Goal: Transaction & Acquisition: Purchase product/service

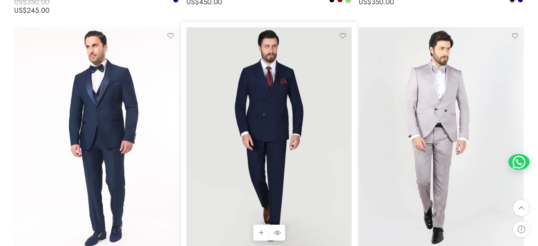
scroll to position [1731, 0]
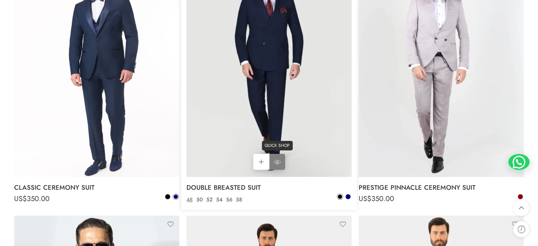
click at [277, 160] on icon at bounding box center [277, 162] width 7 height 13
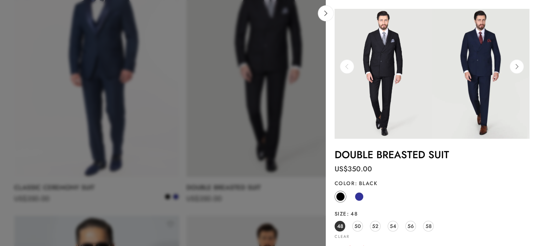
click at [389, 71] on img at bounding box center [383, 74] width 97 height 130
click at [517, 69] on icon at bounding box center [516, 66] width 13 height 14
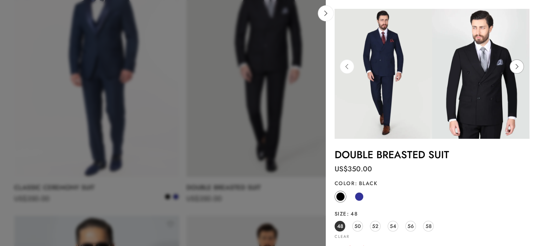
click at [517, 69] on icon at bounding box center [516, 66] width 13 height 14
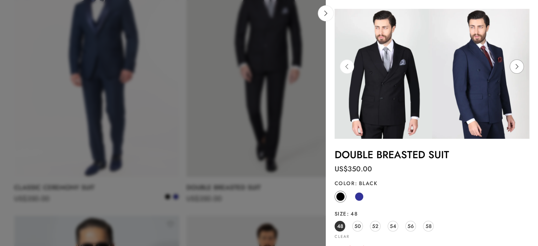
click at [517, 69] on icon at bounding box center [516, 66] width 13 height 14
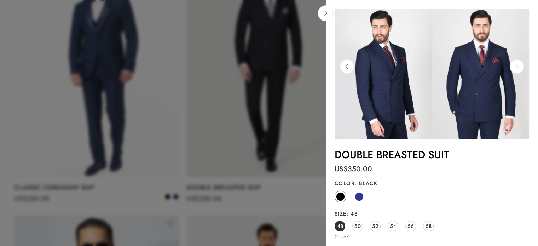
click at [517, 69] on icon at bounding box center [516, 66] width 13 height 14
click at [350, 66] on icon at bounding box center [346, 66] width 13 height 14
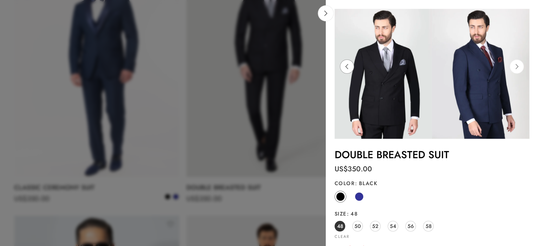
click at [350, 66] on icon at bounding box center [346, 66] width 13 height 14
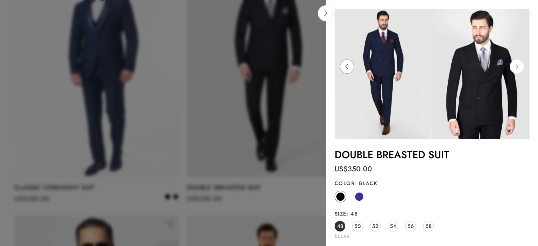
click at [350, 66] on icon at bounding box center [346, 66] width 13 height 14
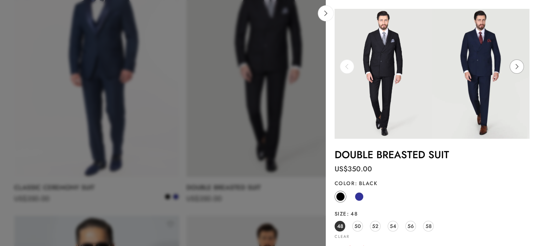
click at [521, 66] on icon at bounding box center [516, 66] width 13 height 14
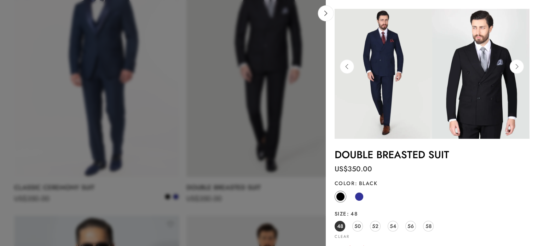
click at [480, 66] on img at bounding box center [480, 74] width 97 height 130
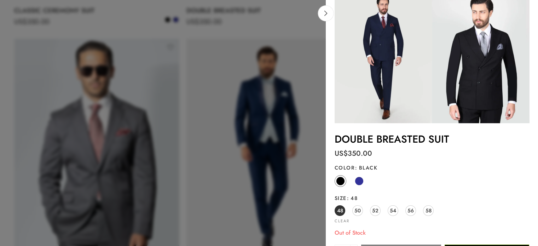
scroll to position [0, 0]
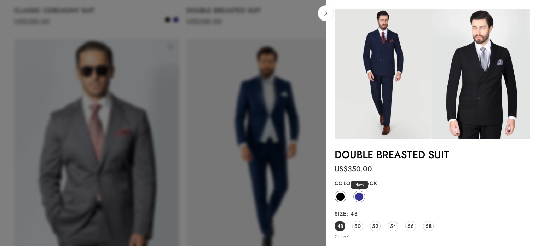
click at [355, 197] on span at bounding box center [359, 196] width 9 height 9
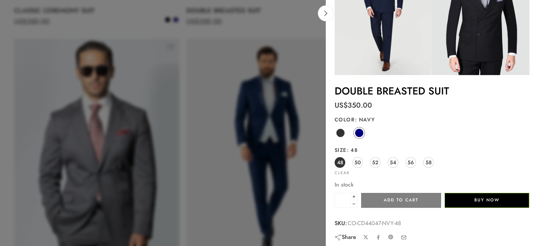
scroll to position [67, 0]
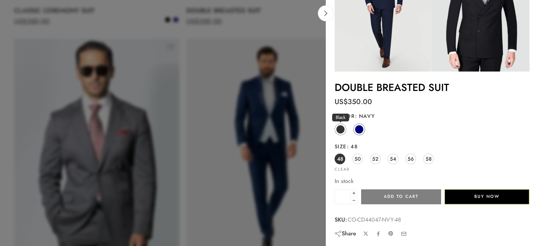
click at [340, 127] on span at bounding box center [340, 129] width 9 height 9
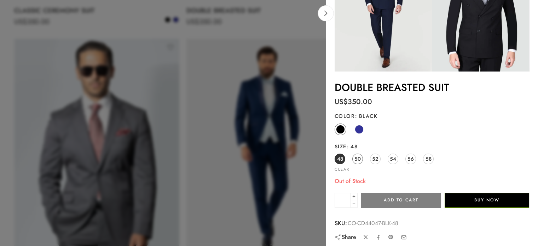
click at [355, 161] on span "50" at bounding box center [357, 159] width 6 height 10
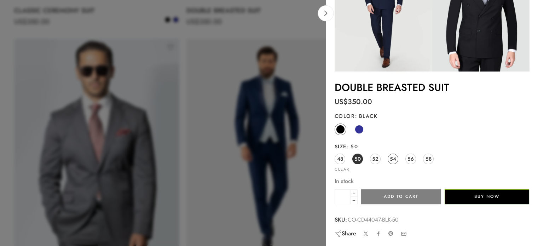
click at [393, 157] on span "54" at bounding box center [393, 159] width 6 height 10
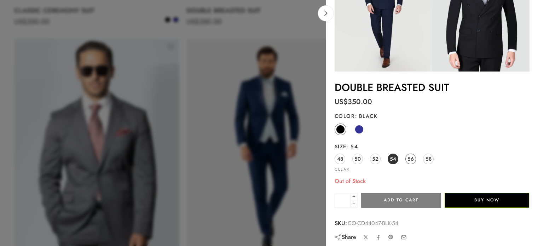
click at [409, 157] on span "56" at bounding box center [411, 159] width 6 height 10
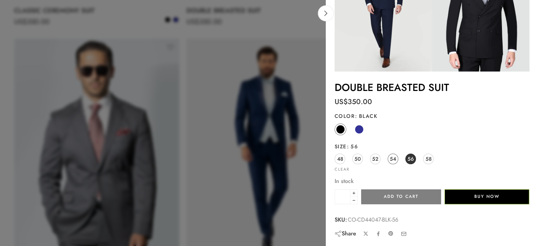
click at [392, 158] on span "54" at bounding box center [393, 159] width 6 height 10
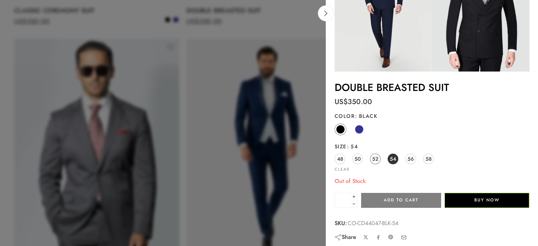
click at [376, 158] on span "52" at bounding box center [375, 159] width 6 height 10
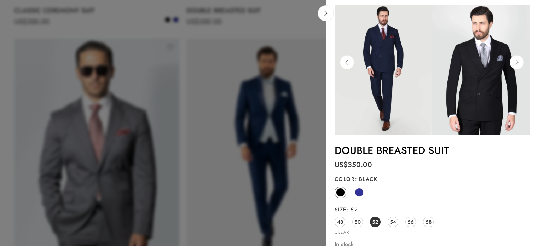
scroll to position [0, 0]
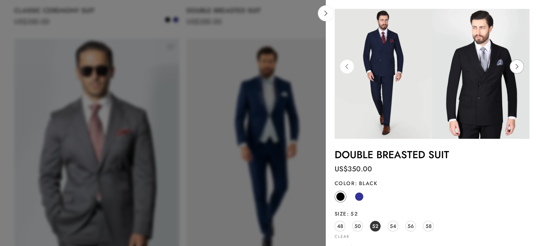
click at [519, 69] on icon at bounding box center [516, 66] width 13 height 14
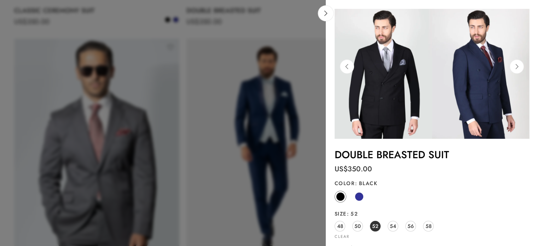
click at [354, 73] on img at bounding box center [383, 74] width 97 height 130
click at [346, 69] on icon at bounding box center [346, 66] width 13 height 14
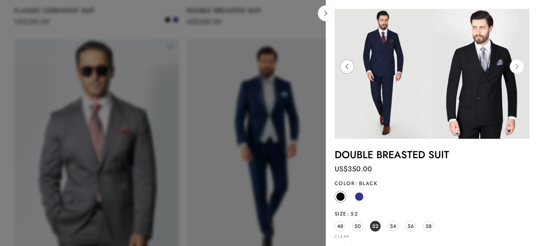
click at [346, 69] on icon at bounding box center [346, 66] width 13 height 14
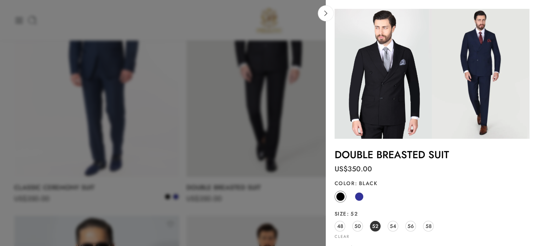
click at [284, 96] on div at bounding box center [269, 123] width 538 height 246
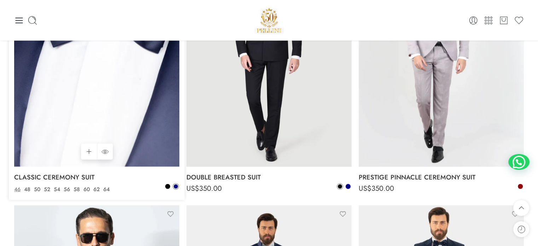
scroll to position [1518, 0]
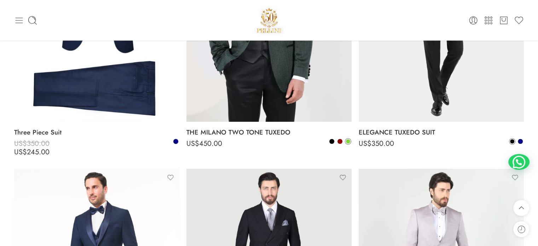
click at [19, 24] on icon at bounding box center [19, 21] width 10 height 10
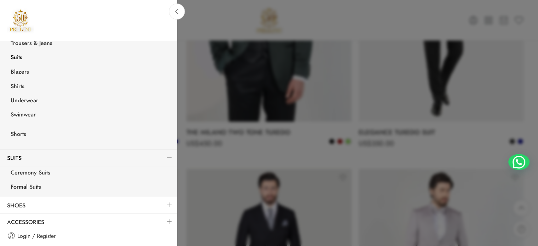
scroll to position [159, 0]
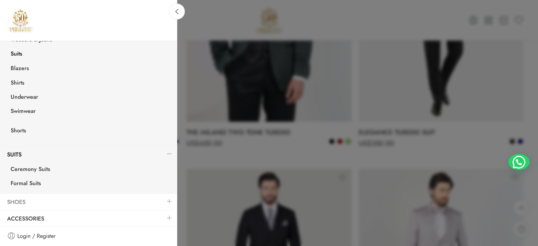
click at [29, 204] on link "Shoes" at bounding box center [88, 202] width 177 height 16
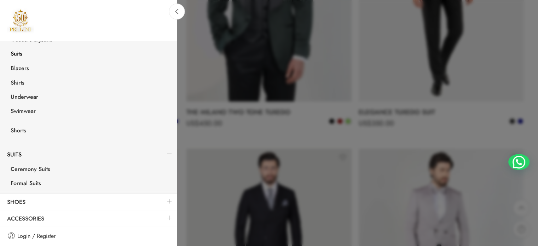
scroll to position [1589, 0]
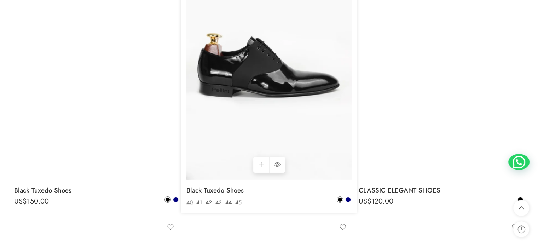
scroll to position [2264, 0]
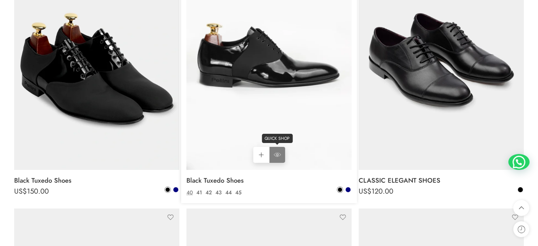
click at [274, 160] on icon at bounding box center [277, 154] width 7 height 13
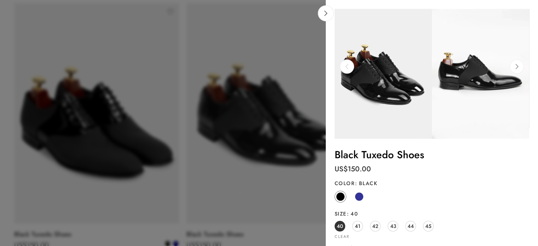
scroll to position [2193, 0]
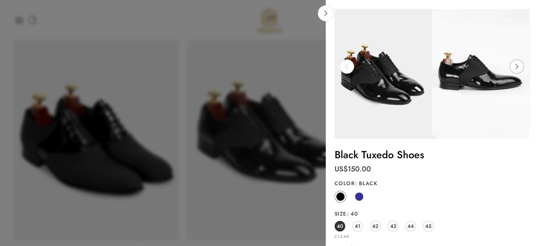
click at [521, 70] on icon at bounding box center [516, 66] width 13 height 14
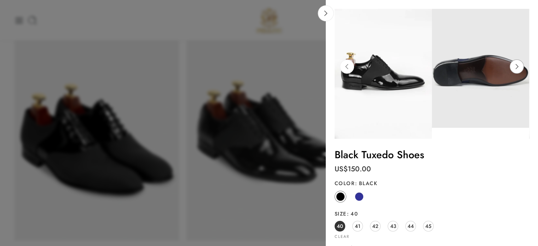
click at [519, 69] on icon at bounding box center [516, 66] width 13 height 14
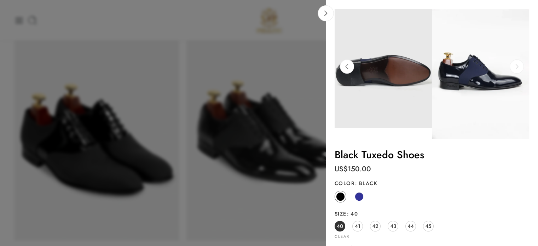
click at [519, 69] on icon at bounding box center [516, 66] width 13 height 14
click at [345, 65] on icon at bounding box center [346, 66] width 13 height 14
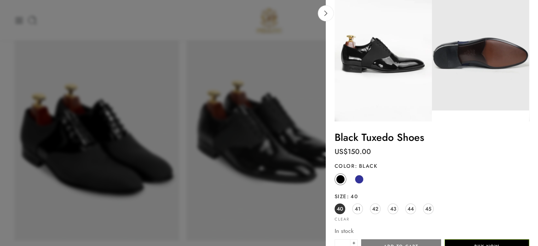
scroll to position [67, 0]
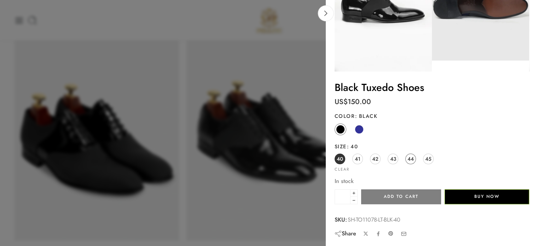
click at [408, 160] on span "44" at bounding box center [411, 159] width 6 height 10
click at [427, 158] on span "45" at bounding box center [428, 159] width 6 height 10
click at [410, 158] on span "44" at bounding box center [411, 159] width 6 height 10
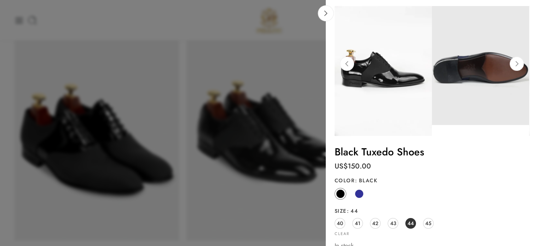
scroll to position [0, 0]
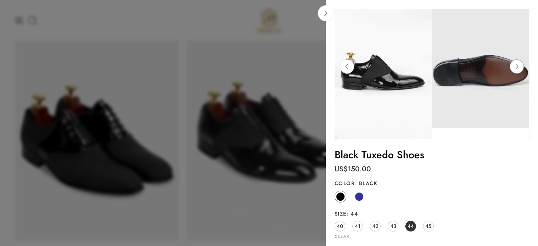
click at [515, 66] on icon at bounding box center [516, 66] width 13 height 14
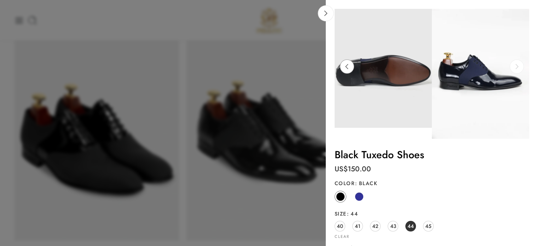
click at [347, 68] on icon at bounding box center [346, 66] width 13 height 14
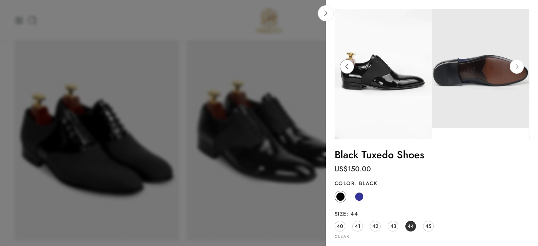
click at [347, 68] on icon at bounding box center [346, 66] width 13 height 14
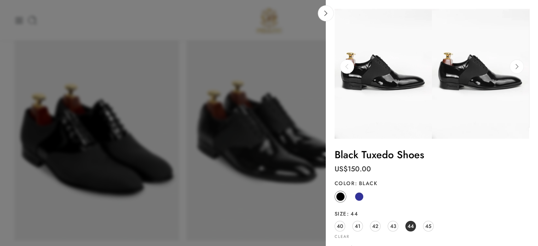
click at [347, 68] on icon at bounding box center [346, 66] width 13 height 14
click at [168, 92] on div at bounding box center [269, 123] width 538 height 246
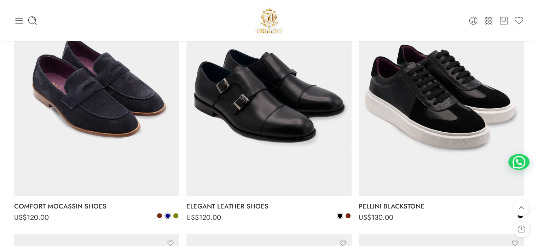
scroll to position [814, 0]
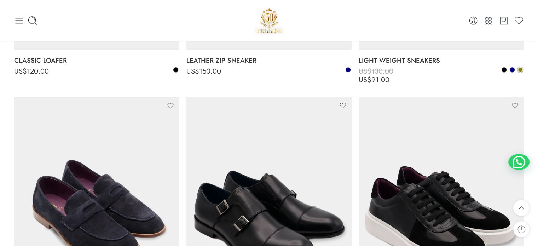
click at [18, 13] on div "0 Cart 0 Wishlist" at bounding box center [269, 20] width 510 height 41
click at [18, 20] on icon at bounding box center [19, 21] width 7 height 6
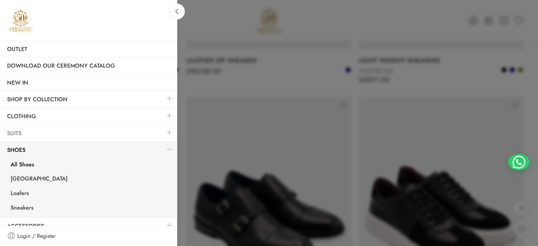
scroll to position [47, 0]
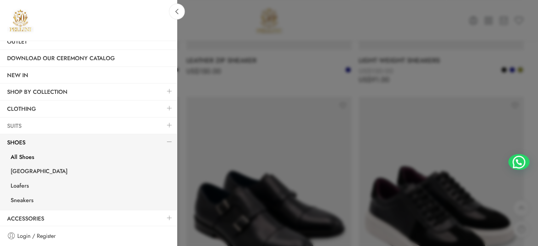
click at [28, 127] on link "Suits" at bounding box center [88, 126] width 177 height 16
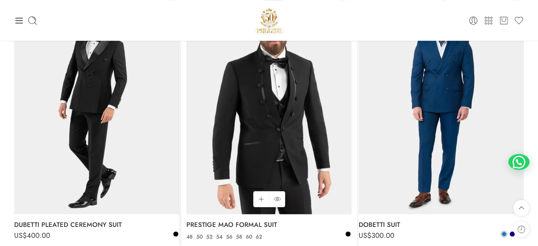
scroll to position [389, 0]
